Goal: Transaction & Acquisition: Purchase product/service

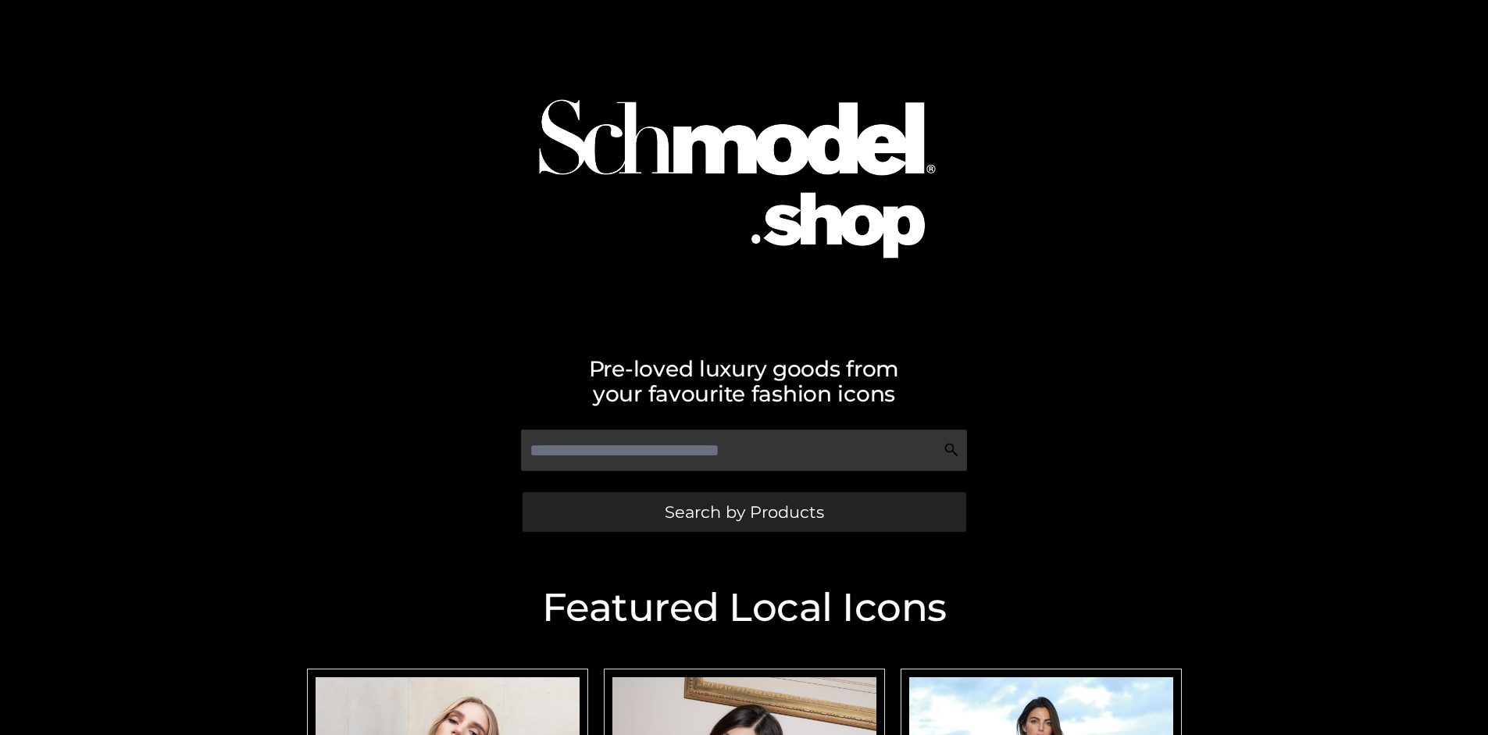
click at [743, 511] on span "Search by Products" at bounding box center [744, 512] width 159 height 16
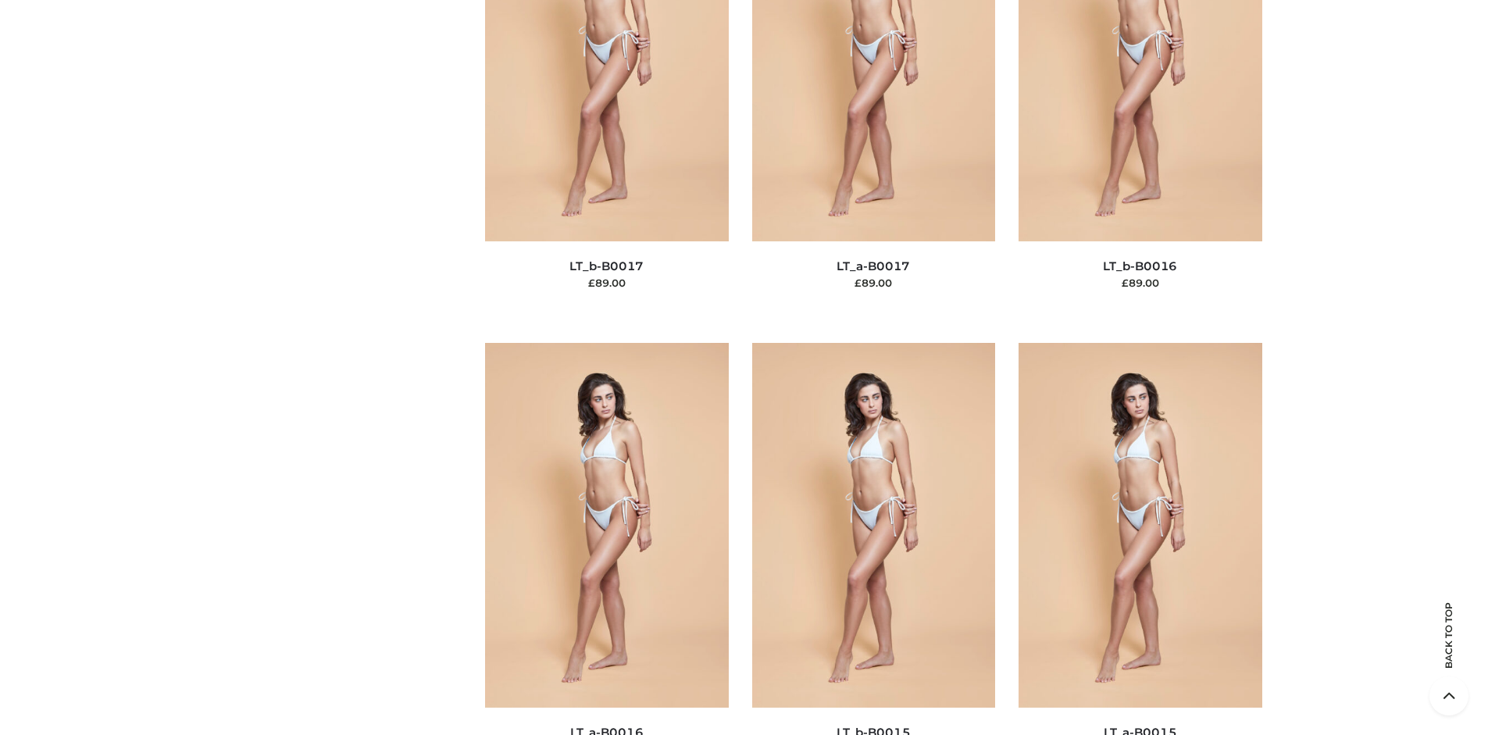
scroll to position [5240, 0]
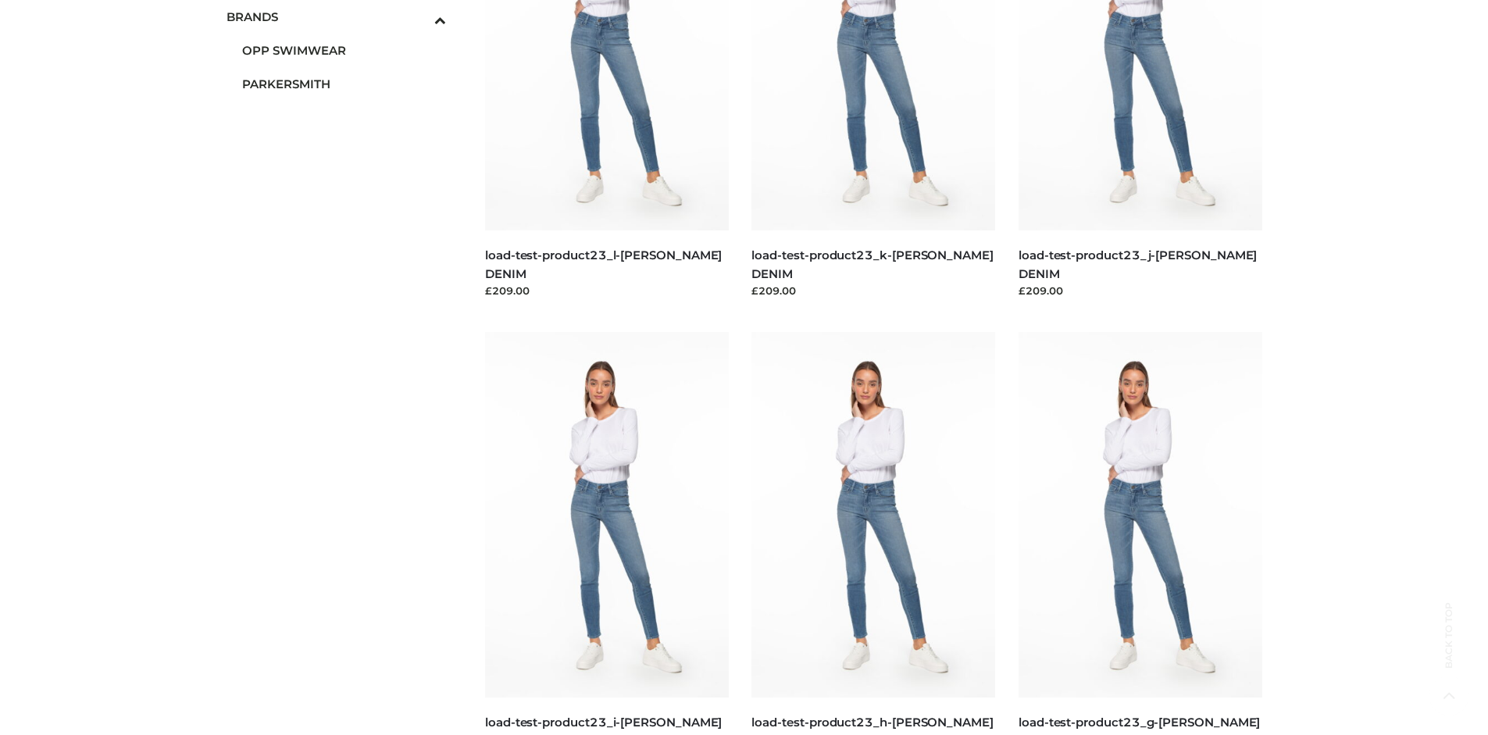
click at [344, 84] on span "PARKERSMITH" at bounding box center [344, 84] width 205 height 18
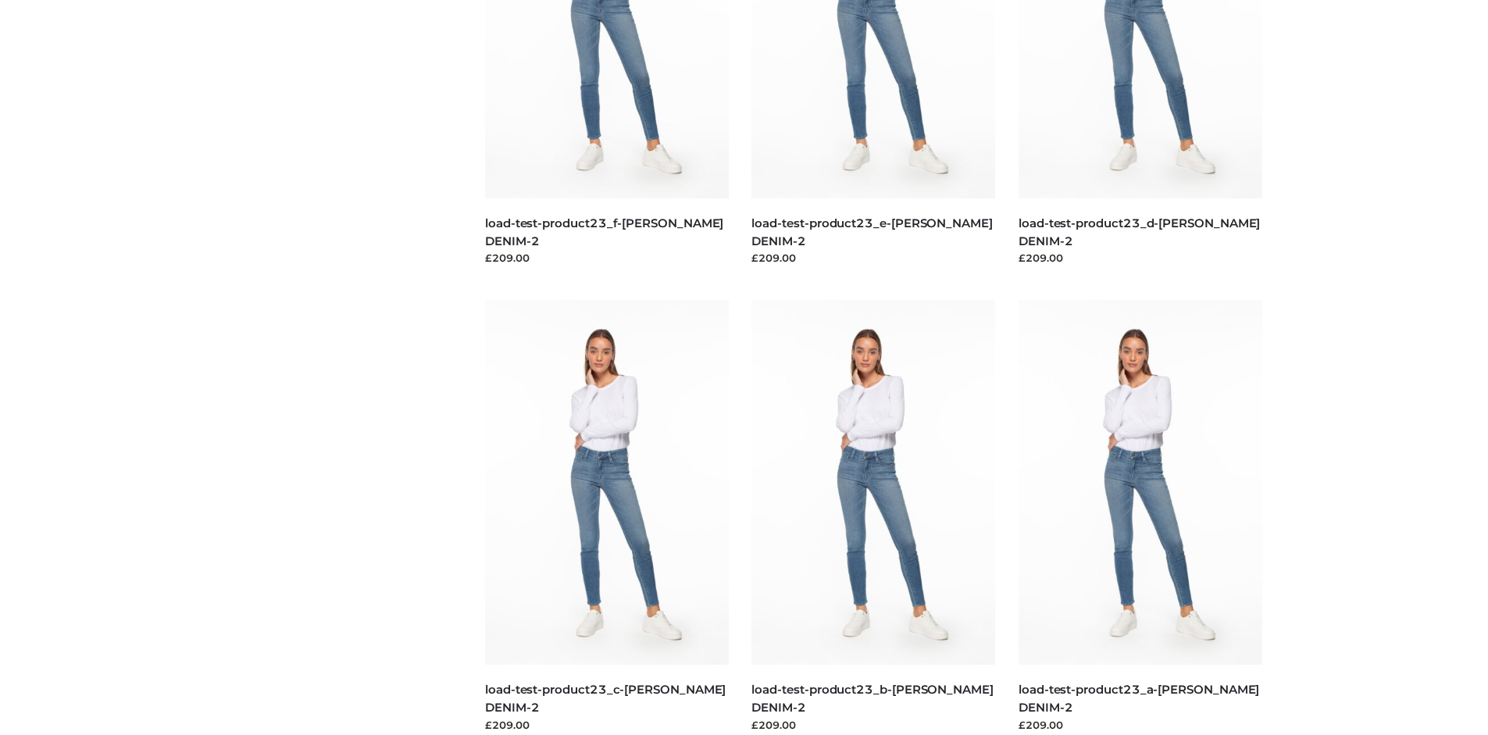
click at [873, 517] on img at bounding box center [873, 482] width 244 height 365
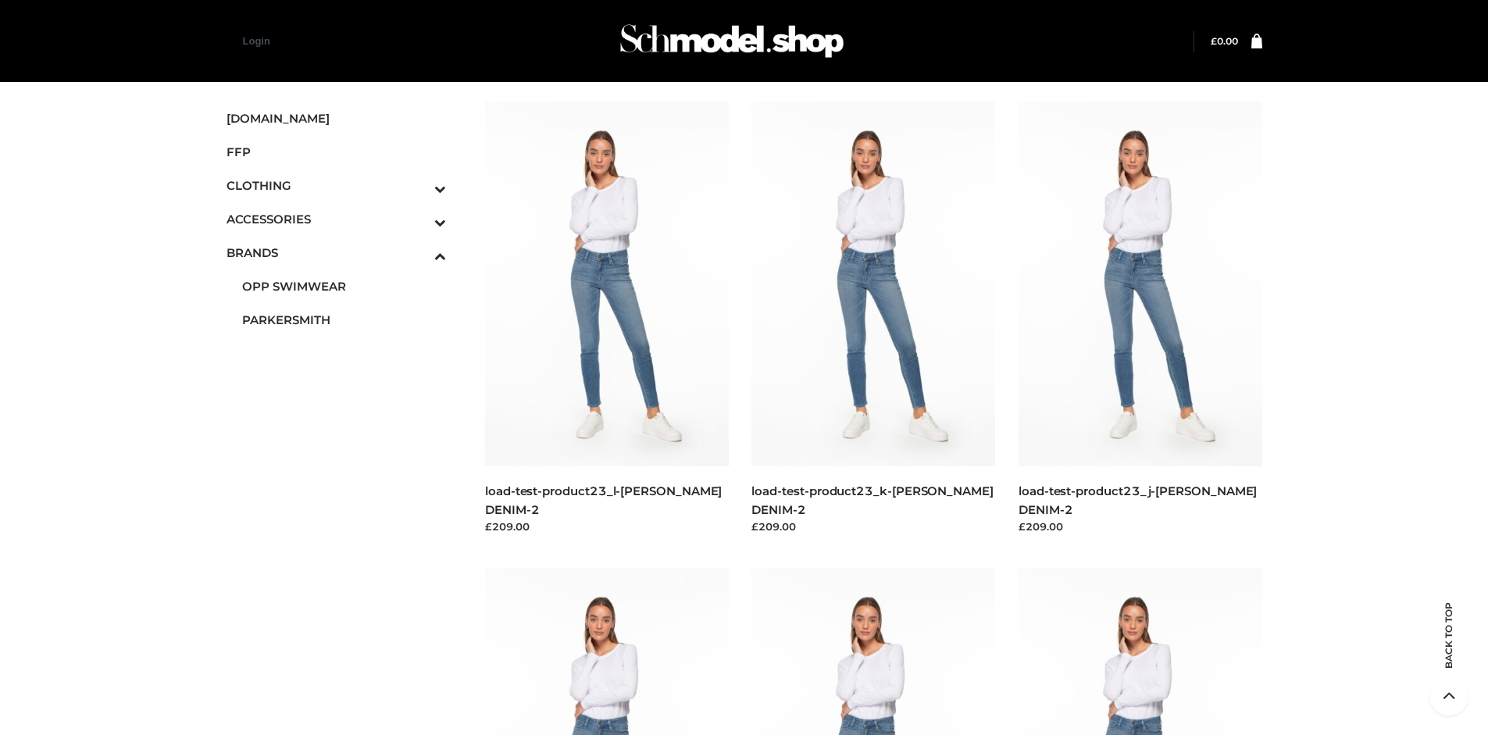
click at [419, 185] on icon "Toggle Submenu" at bounding box center [358, 189] width 175 height 18
click at [344, 319] on span "TWO PIECE" at bounding box center [344, 320] width 205 height 18
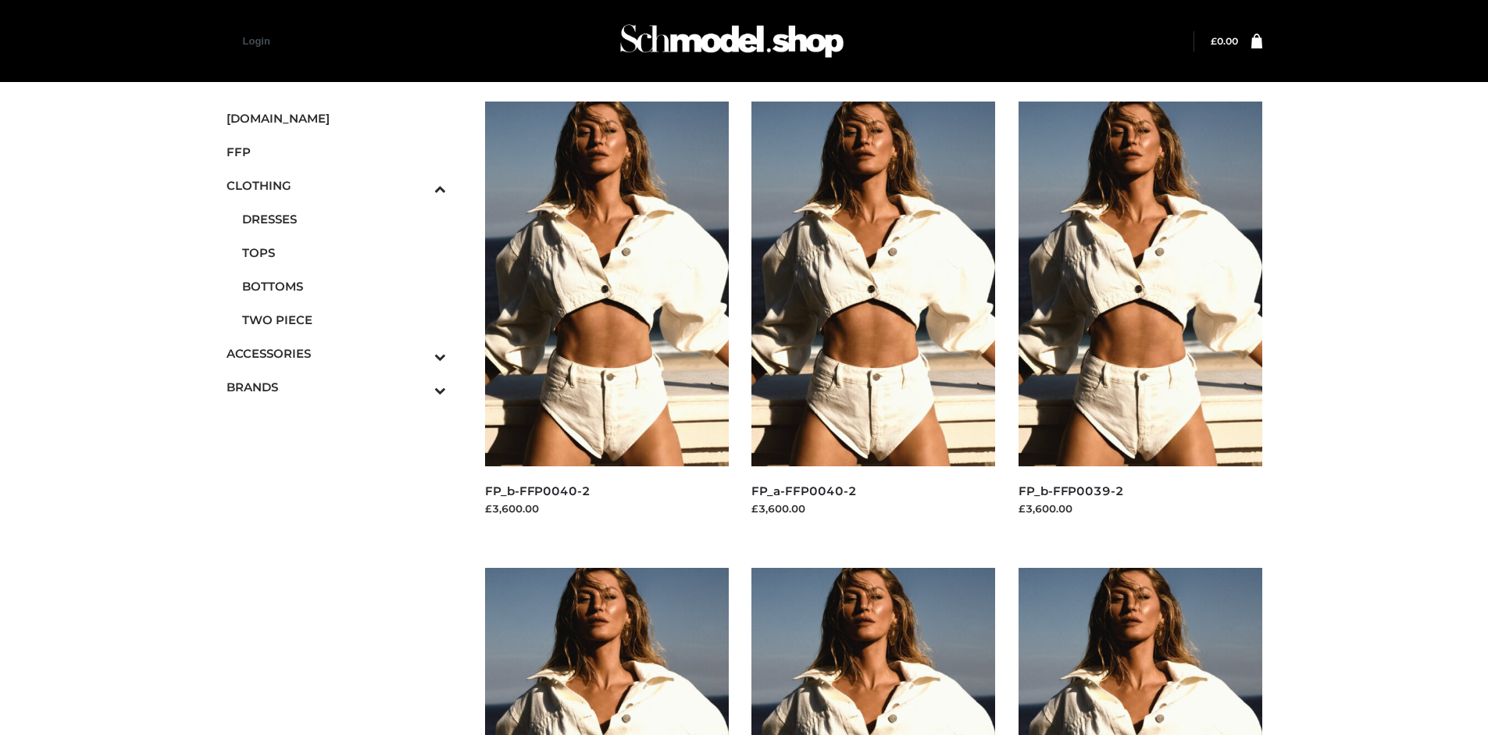
scroll to position [735, 0]
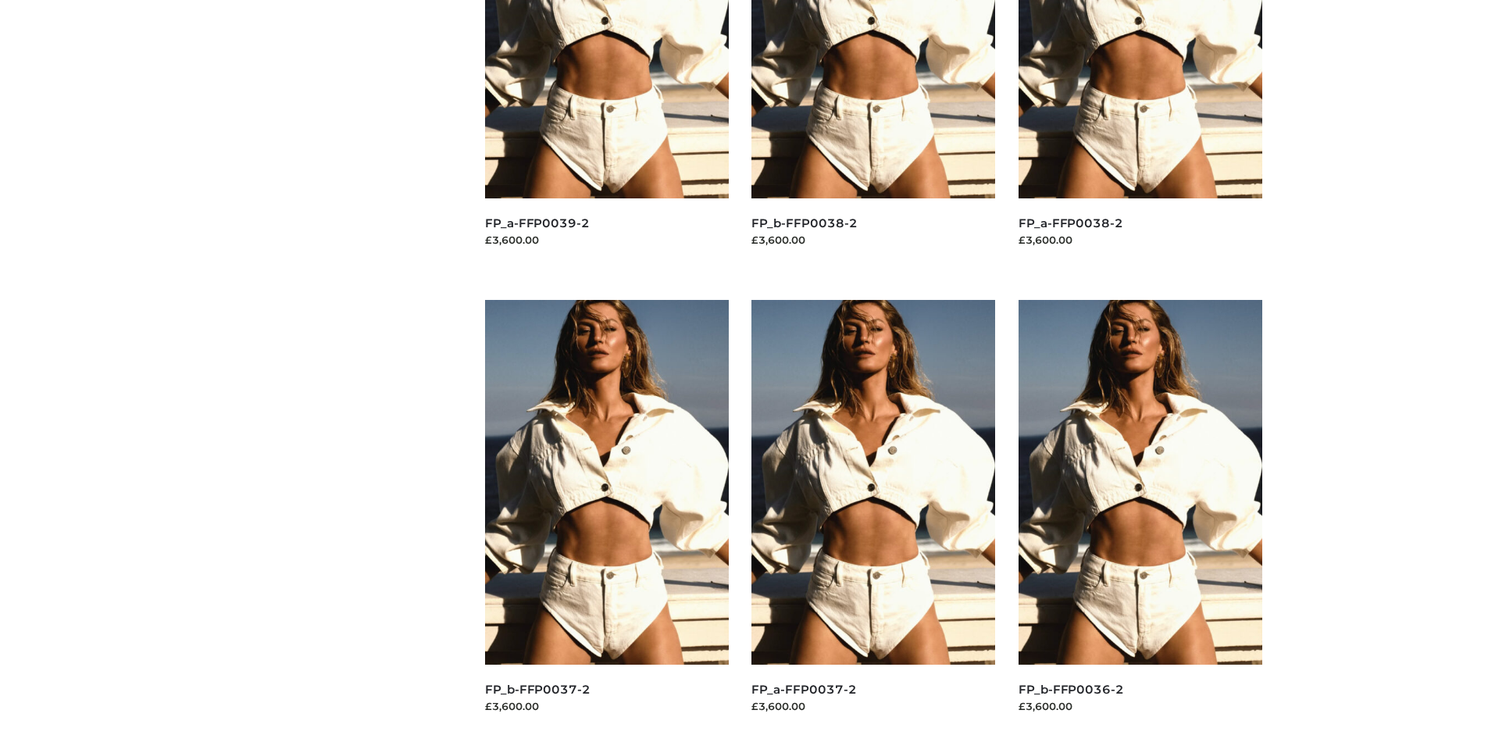
click at [1139, 517] on img at bounding box center [1140, 482] width 244 height 365
click at [873, 517] on img at bounding box center [873, 482] width 244 height 365
click at [1139, 517] on img at bounding box center [1140, 482] width 244 height 365
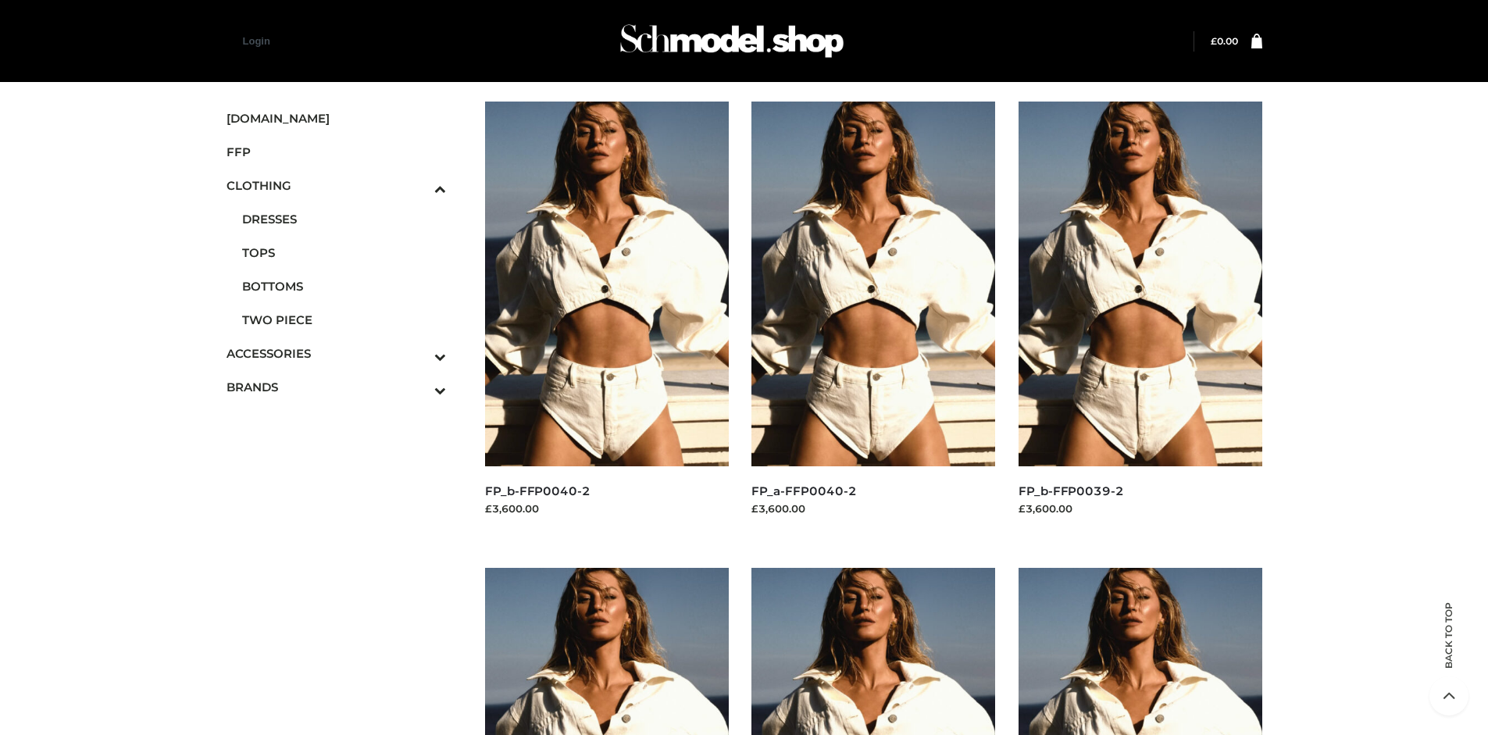
click at [606, 319] on img at bounding box center [607, 284] width 244 height 365
click at [419, 353] on icon "Toggle Submenu" at bounding box center [358, 356] width 175 height 18
click at [344, 286] on span "JEWELRY" at bounding box center [344, 286] width 205 height 18
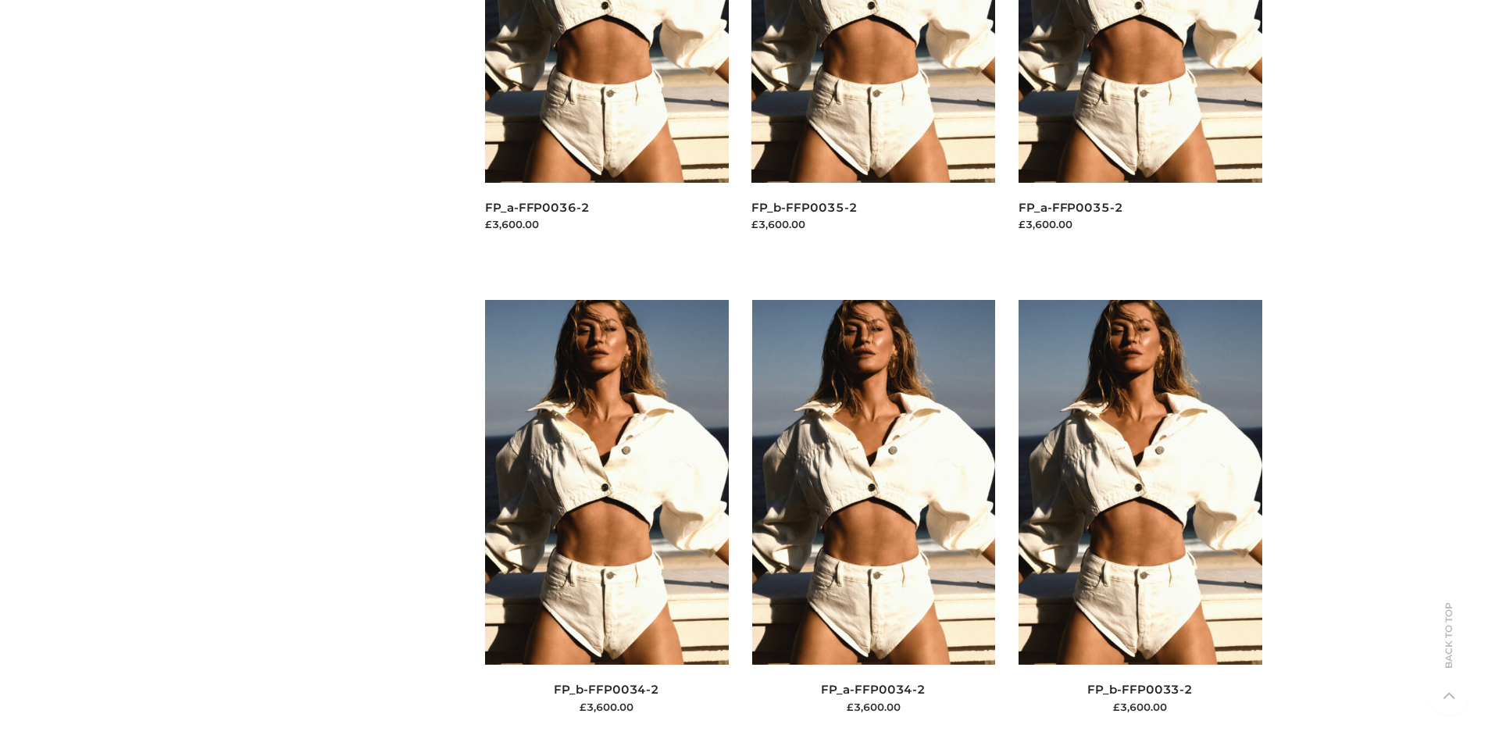
click at [606, 517] on img at bounding box center [607, 482] width 244 height 365
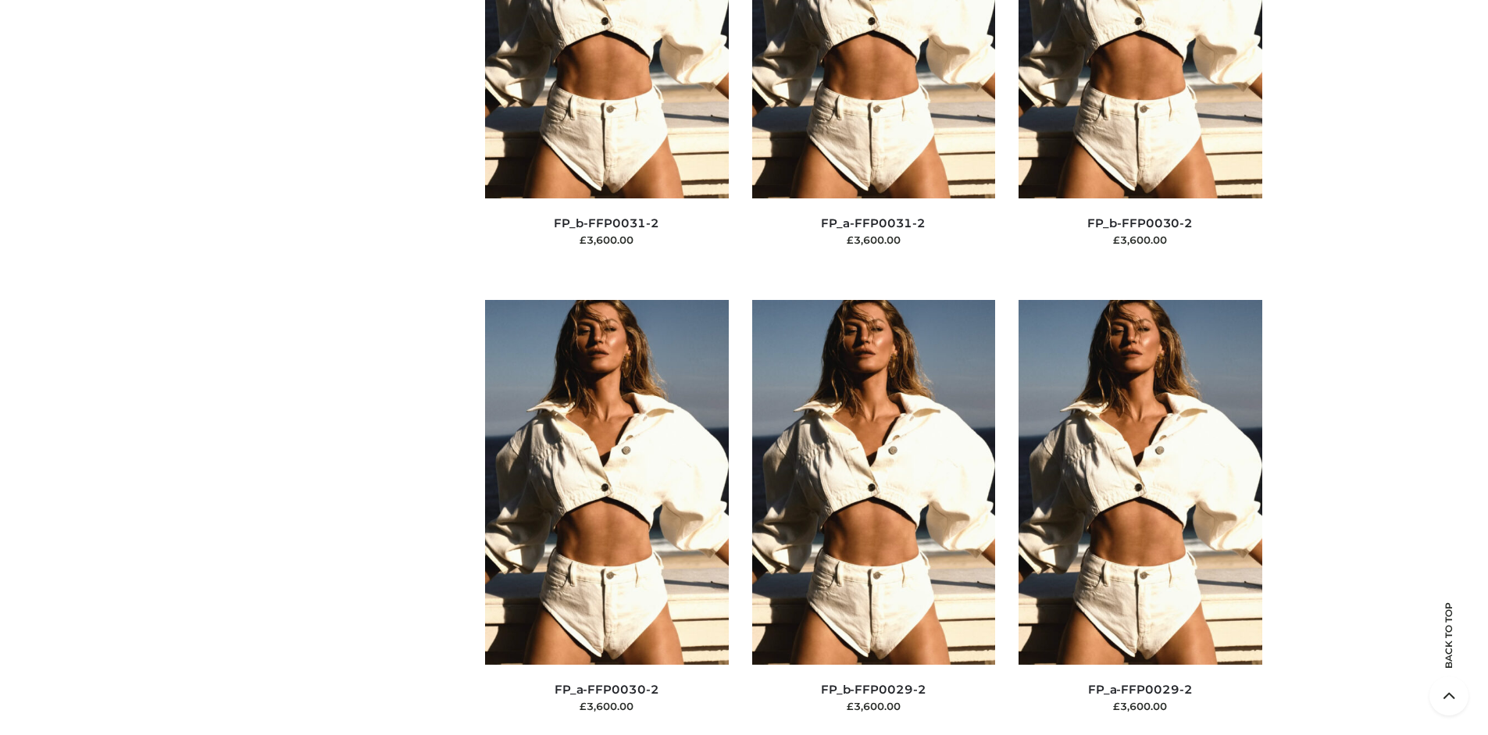
click at [1139, 517] on img at bounding box center [1140, 482] width 244 height 365
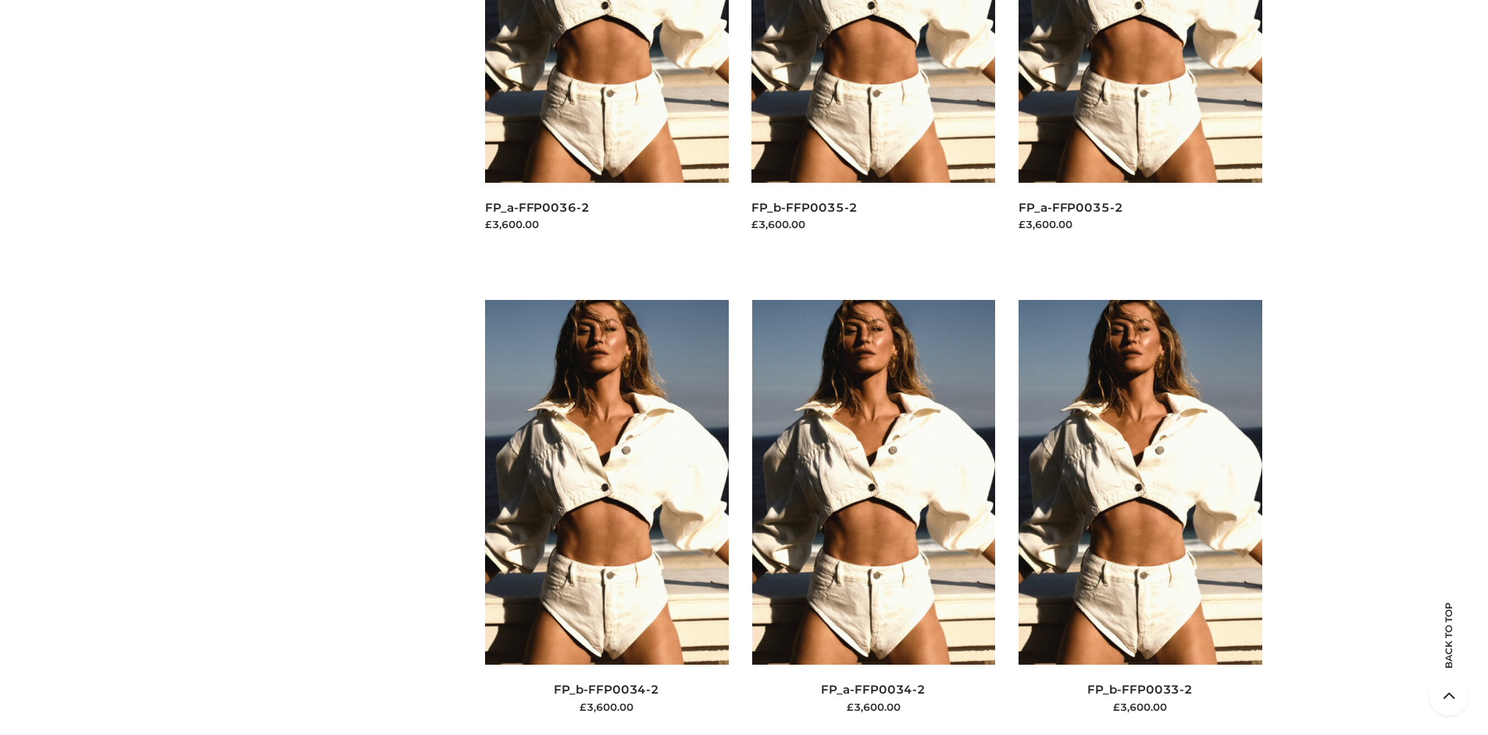
click at [873, 517] on img at bounding box center [874, 482] width 244 height 365
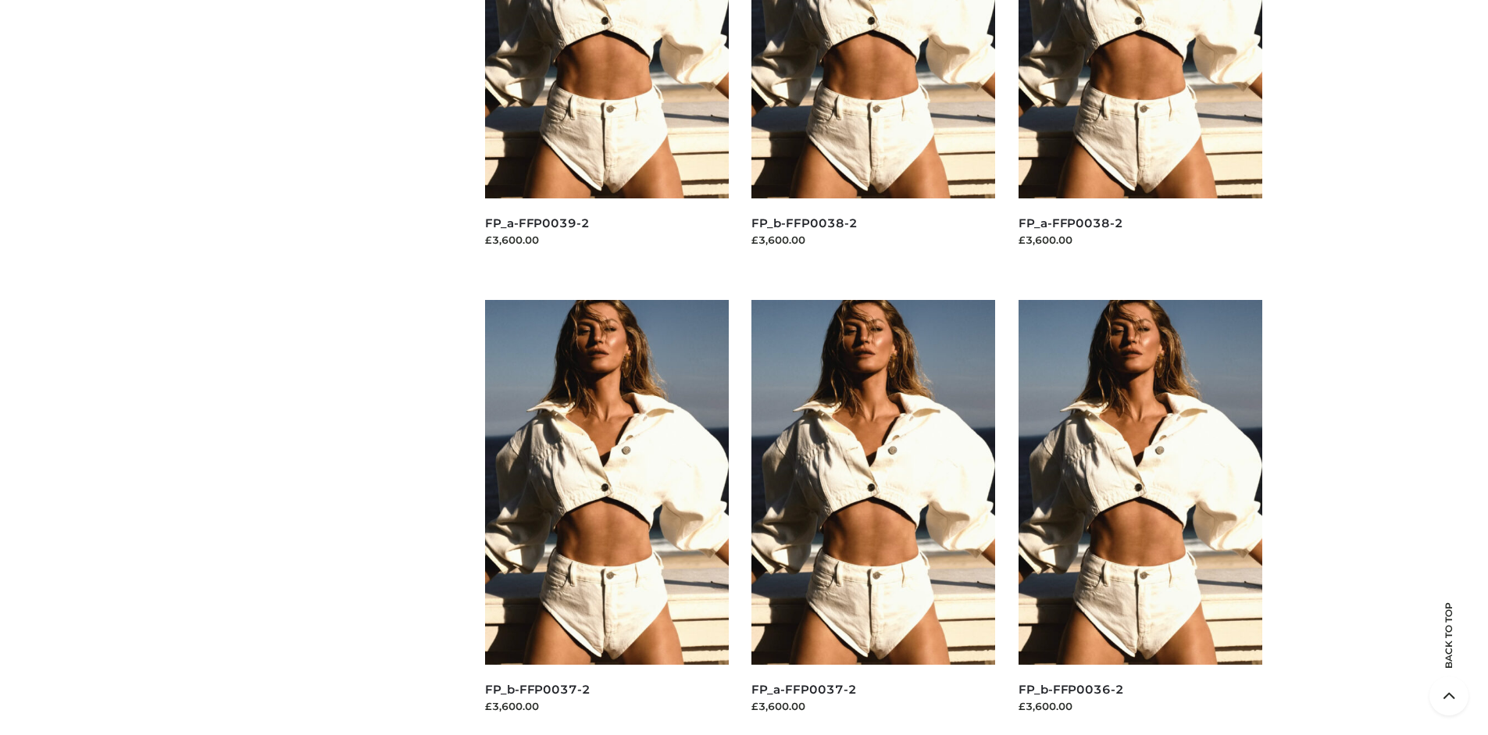
click at [873, 517] on img at bounding box center [873, 482] width 244 height 365
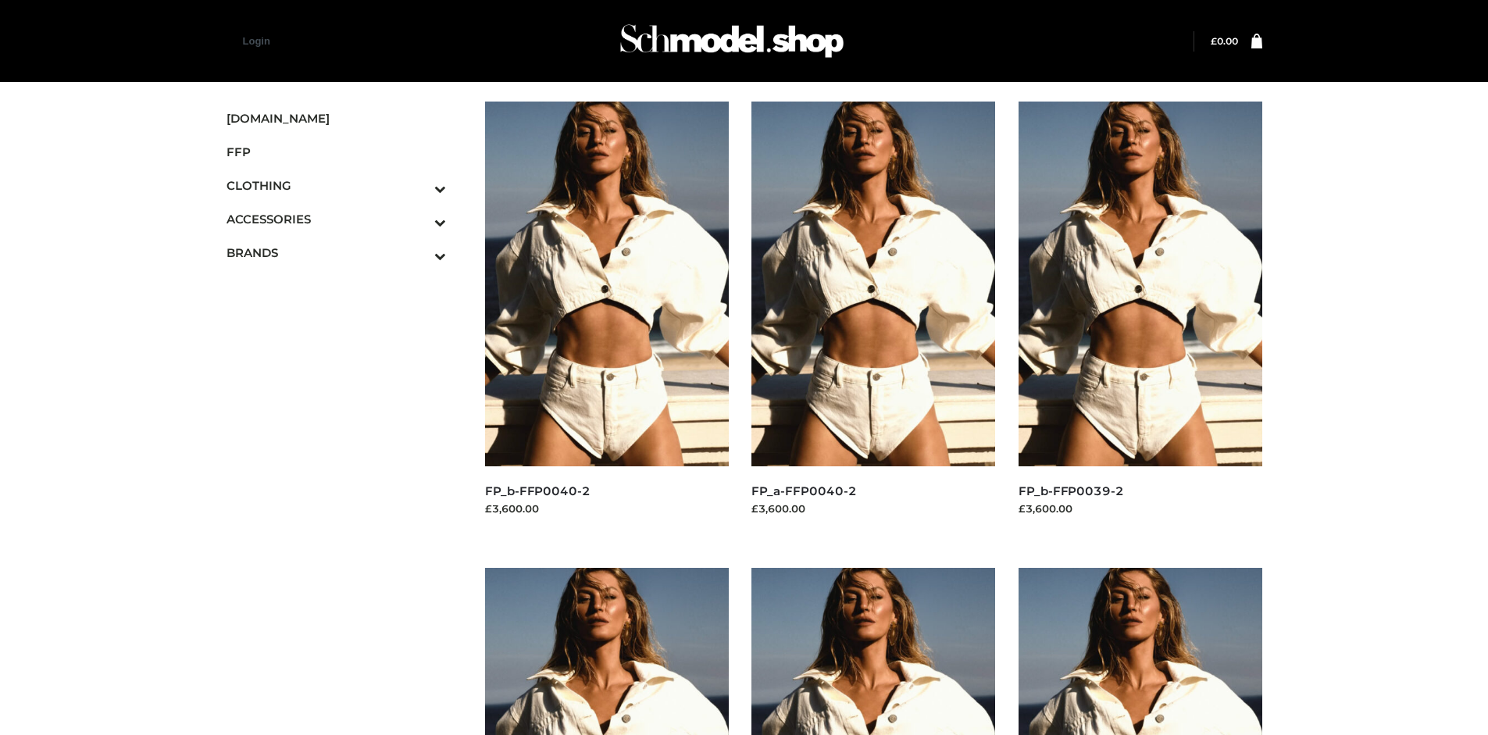
scroll to position [735, 0]
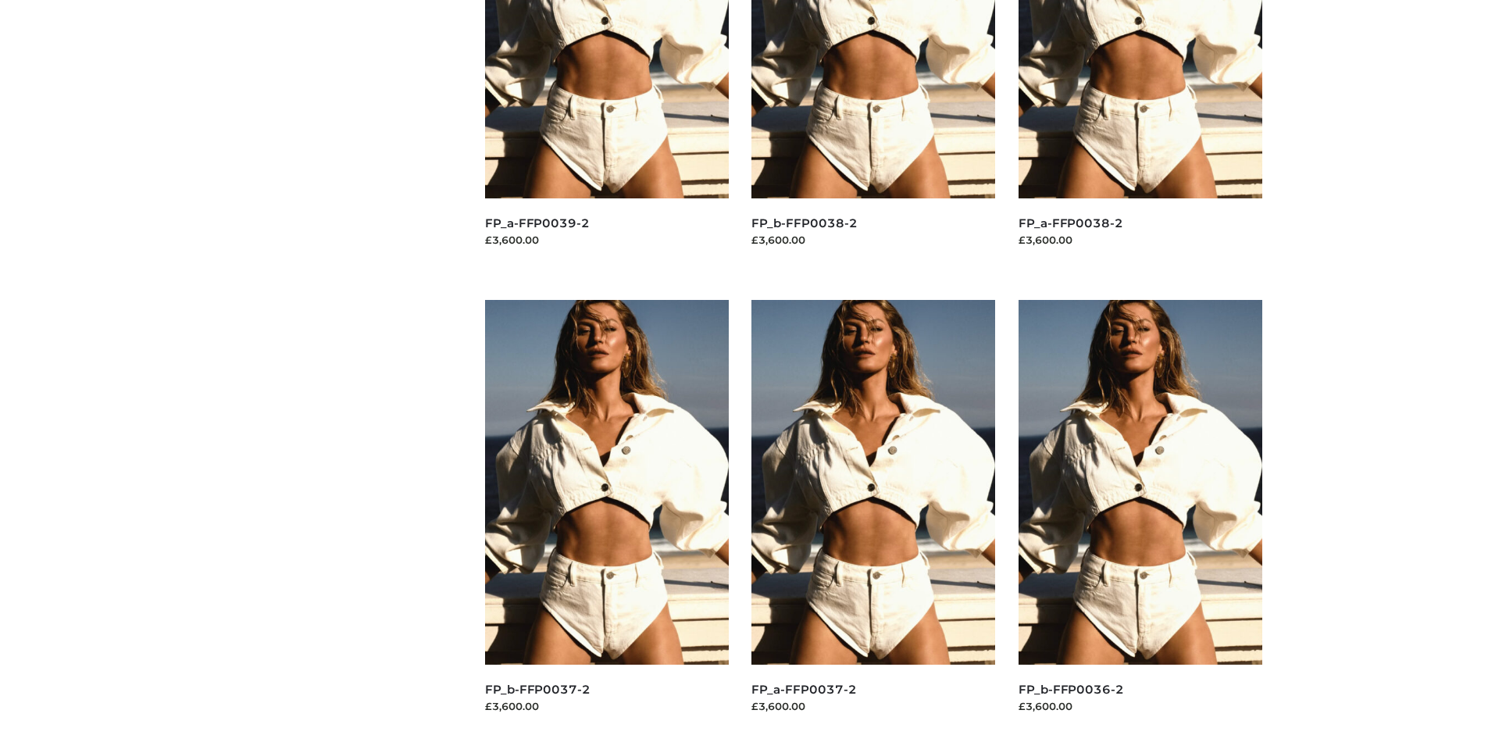
click at [873, 517] on img at bounding box center [873, 482] width 244 height 365
click at [606, 517] on img at bounding box center [607, 482] width 244 height 365
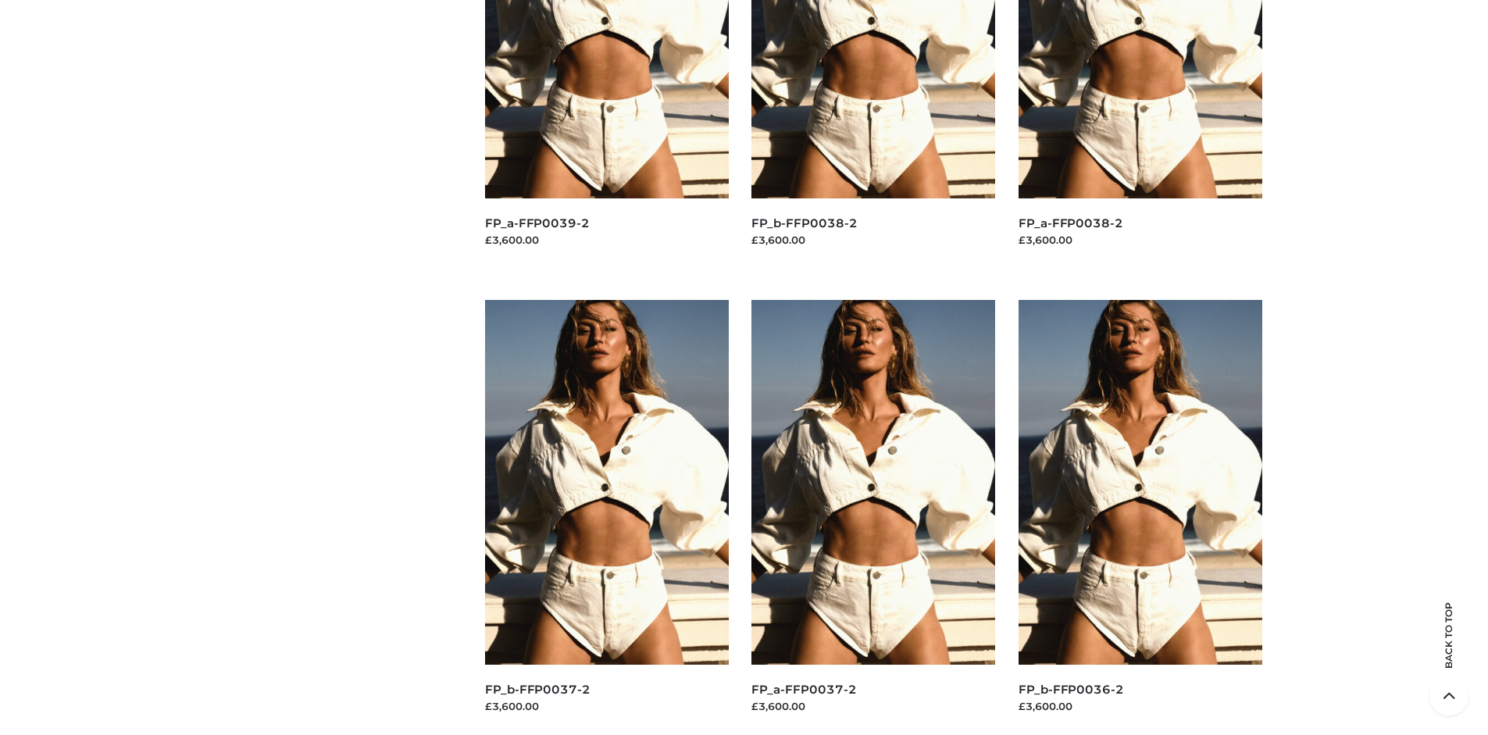
scroll to position [1201, 0]
click at [1139, 517] on img at bounding box center [1140, 482] width 244 height 365
